Goal: Check status: Check status

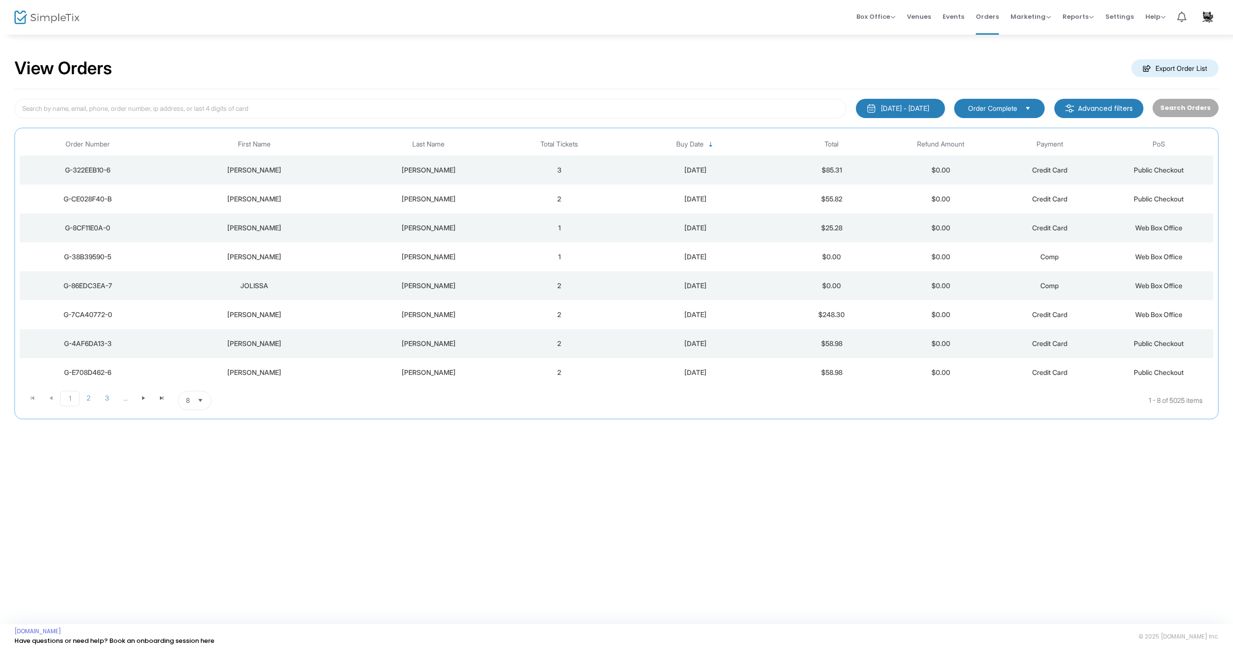
click at [421, 200] on div "[PERSON_NAME]" at bounding box center [429, 199] width 148 height 10
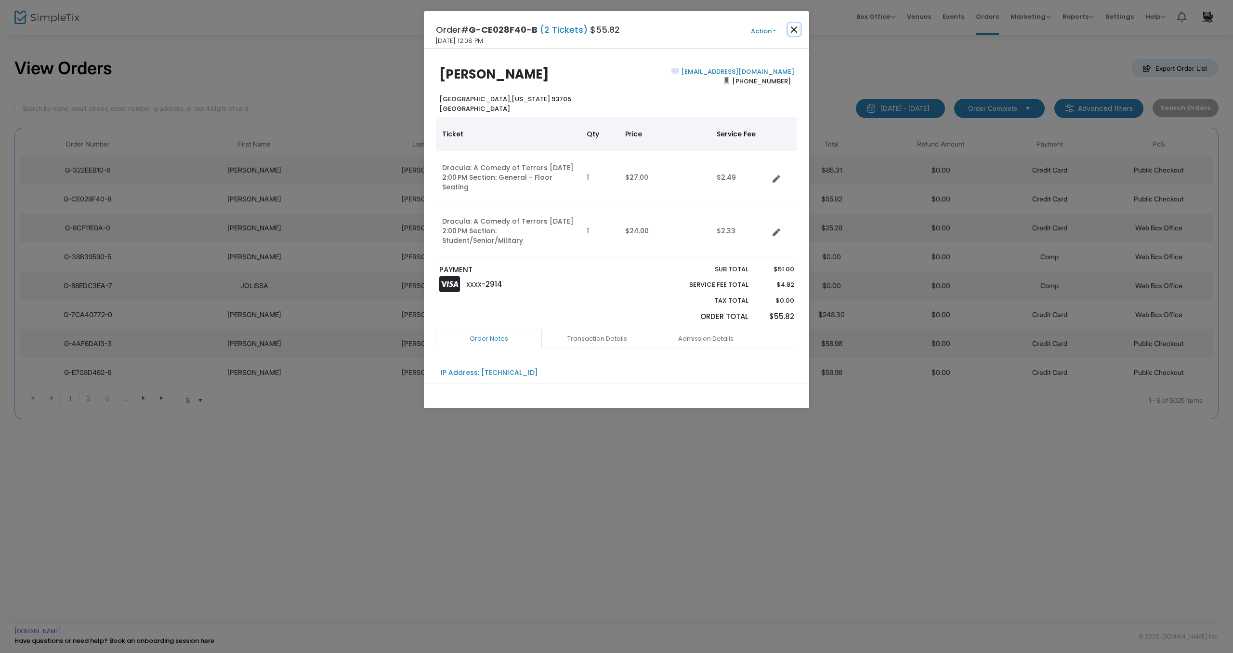
click at [793, 29] on button "Close" at bounding box center [794, 29] width 13 height 13
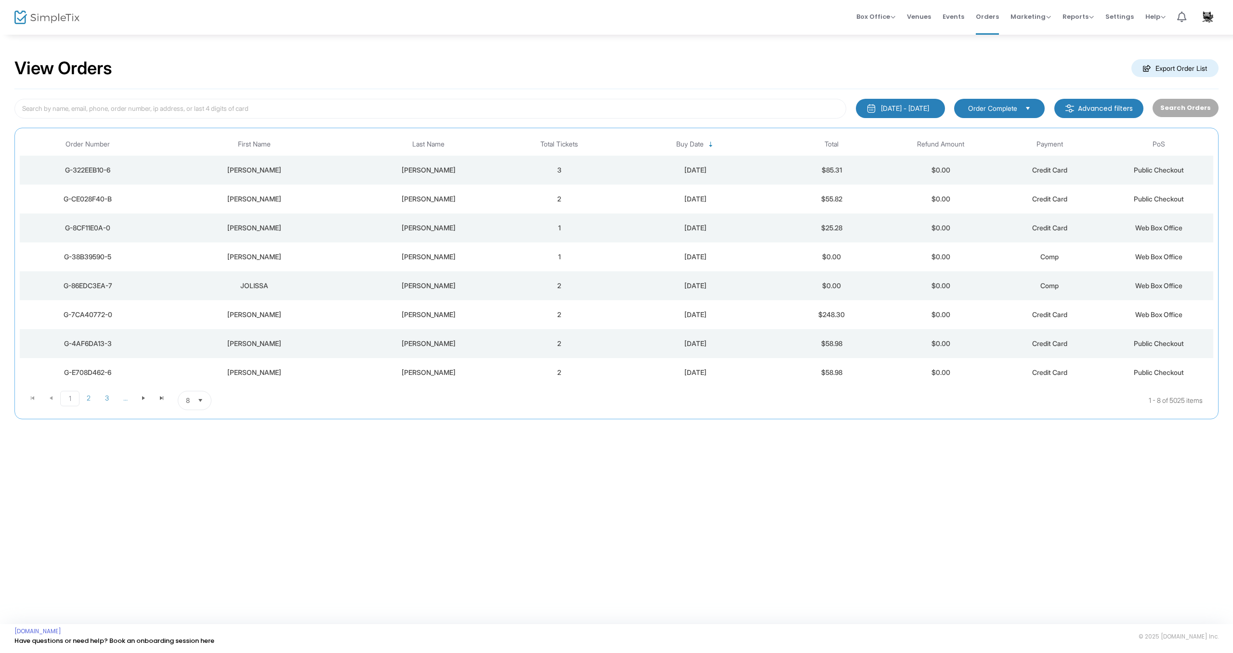
click at [436, 171] on div "[PERSON_NAME]" at bounding box center [429, 170] width 148 height 10
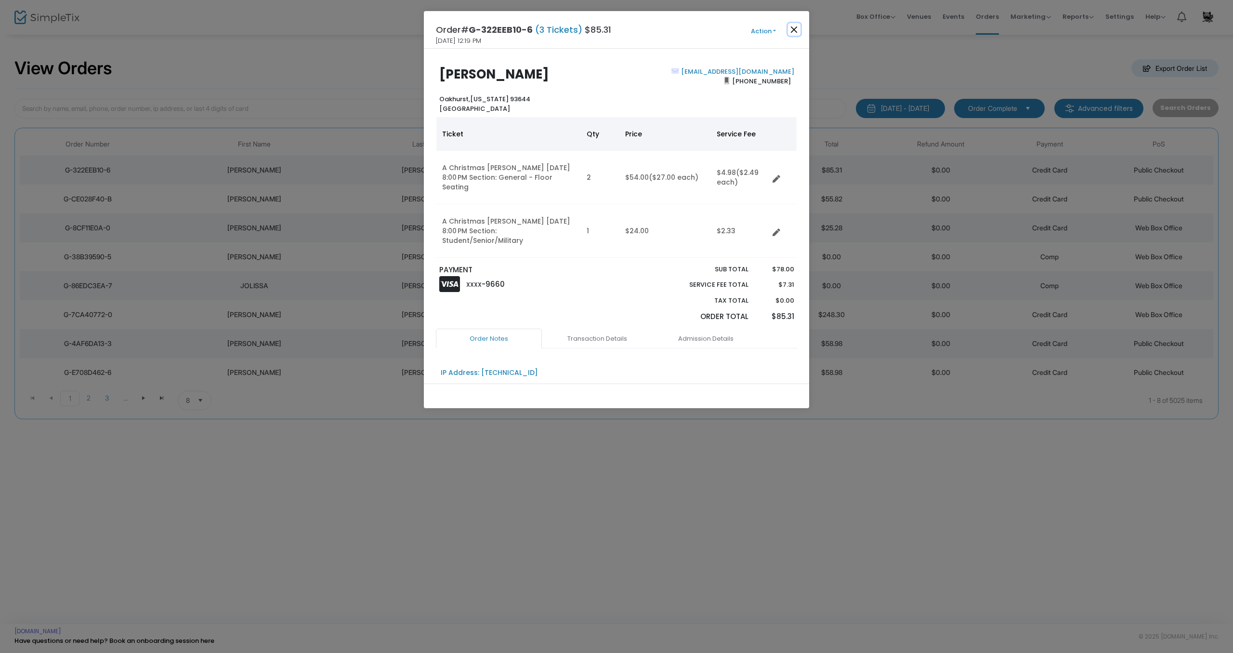
click at [797, 28] on button "Close" at bounding box center [794, 29] width 13 height 13
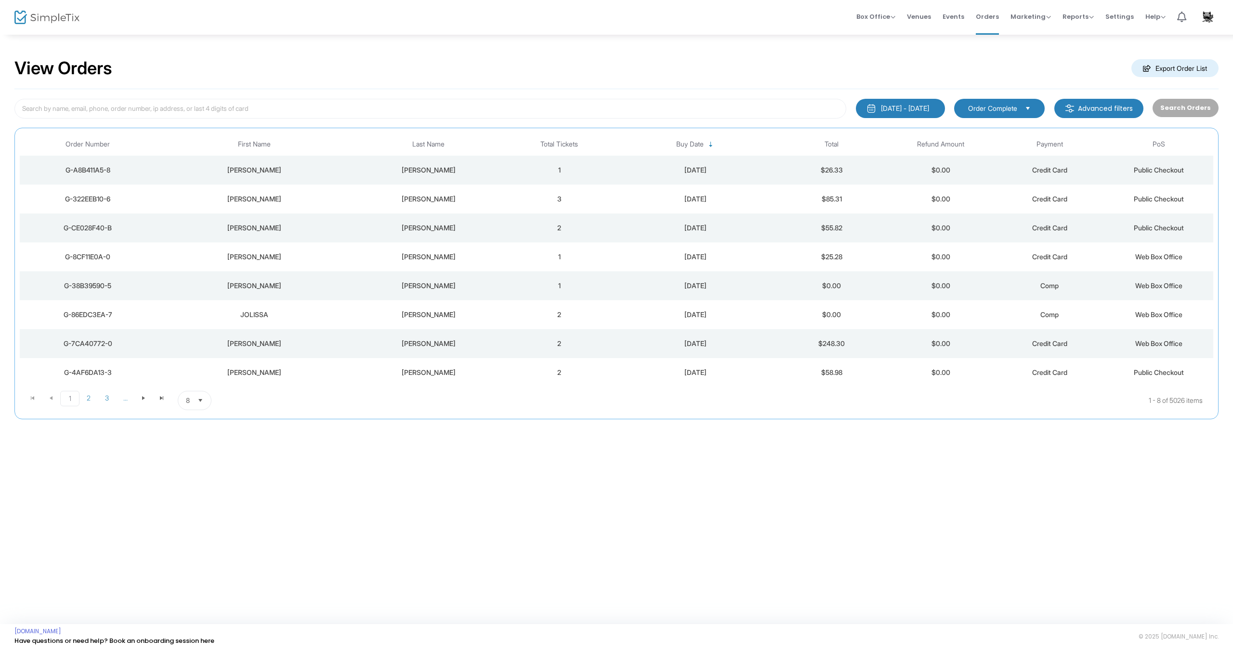
click at [252, 174] on div "[PERSON_NAME]" at bounding box center [254, 170] width 191 height 10
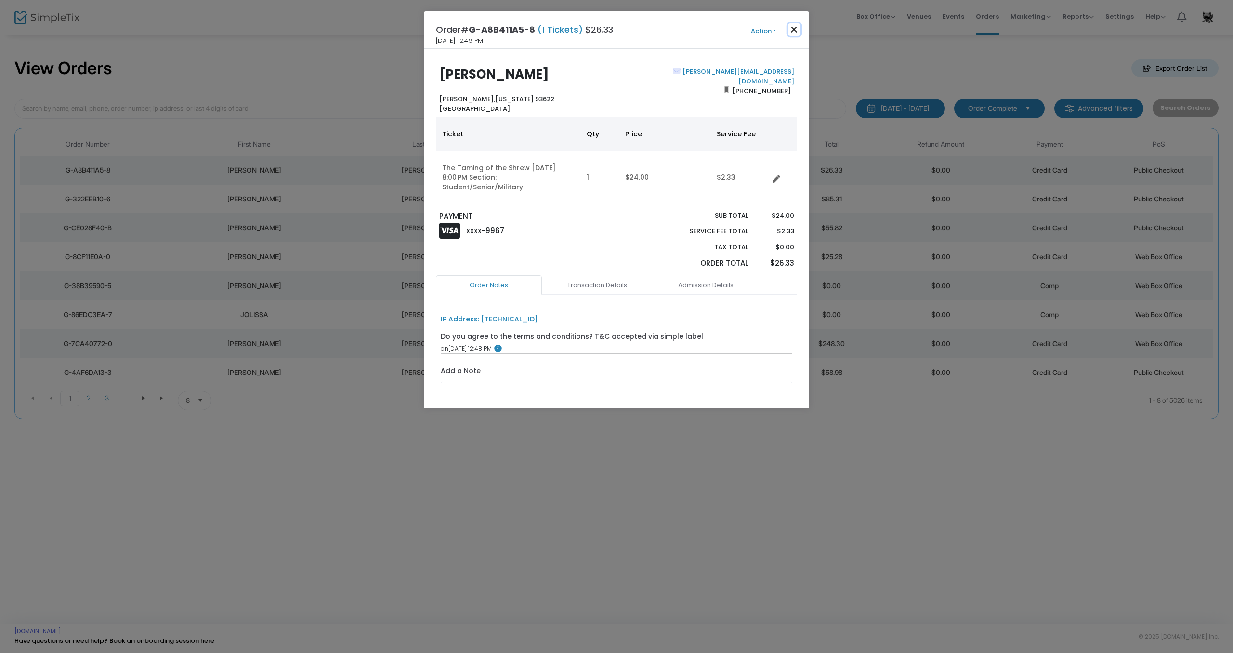
click at [794, 30] on button "Close" at bounding box center [794, 29] width 13 height 13
